Goal: Information Seeking & Learning: Learn about a topic

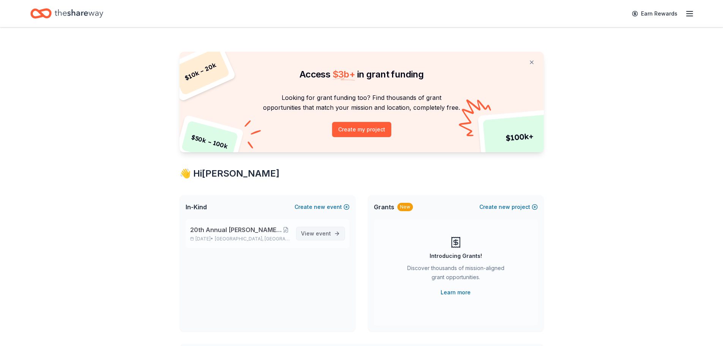
click at [308, 234] on span "View event" at bounding box center [316, 233] width 30 height 9
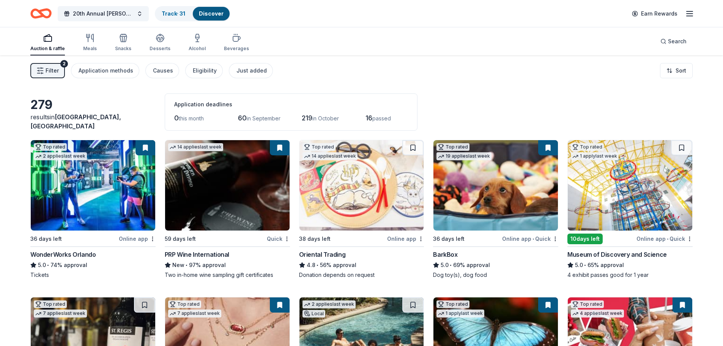
click at [231, 187] on img at bounding box center [227, 185] width 124 height 90
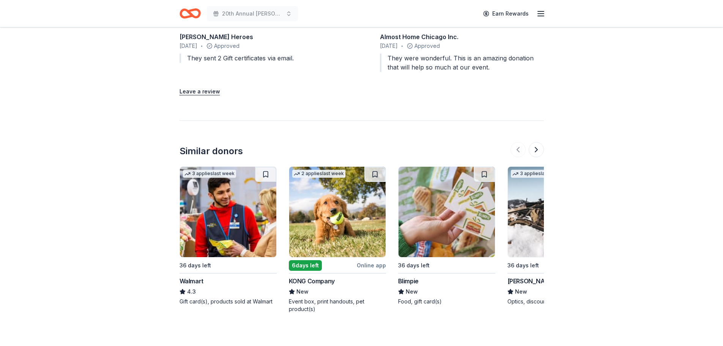
scroll to position [761, 0]
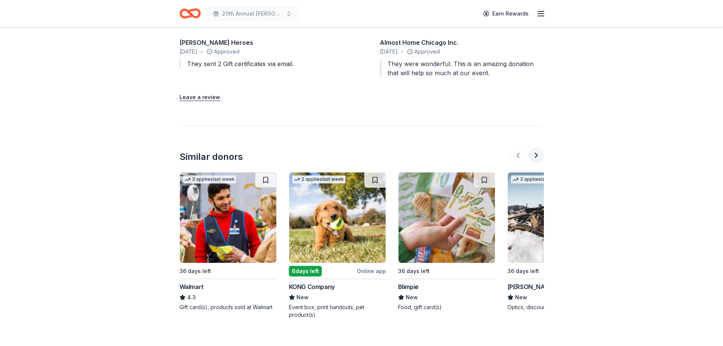
click at [538, 153] on button at bounding box center [536, 155] width 15 height 15
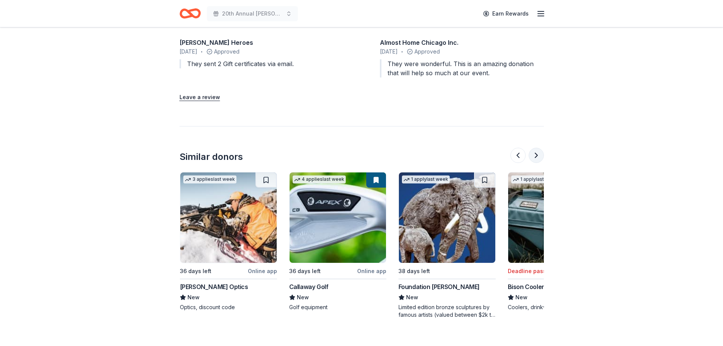
scroll to position [0, 328]
click at [537, 154] on button at bounding box center [536, 155] width 15 height 15
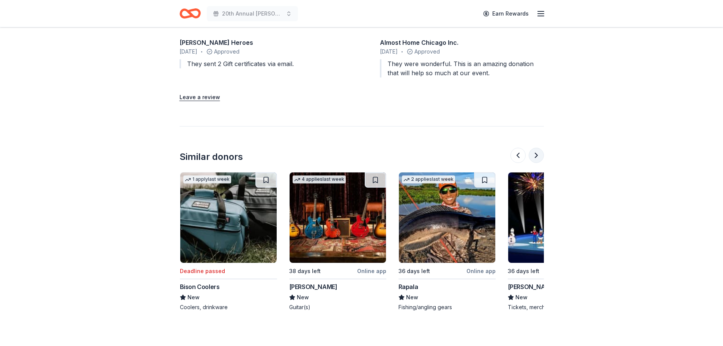
scroll to position [0, 656]
